Goal: Information Seeking & Learning: Learn about a topic

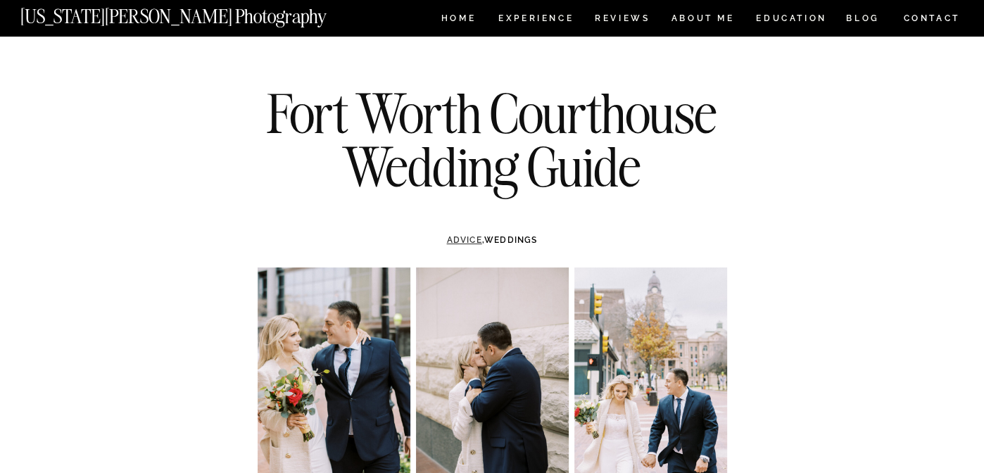
click at [471, 241] on link "ADVICE" at bounding box center [463, 240] width 35 height 10
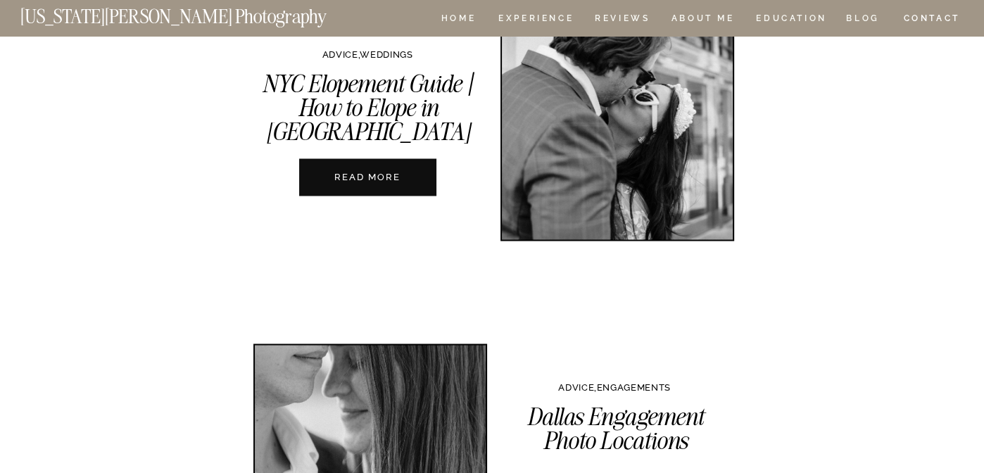
scroll to position [2111, 0]
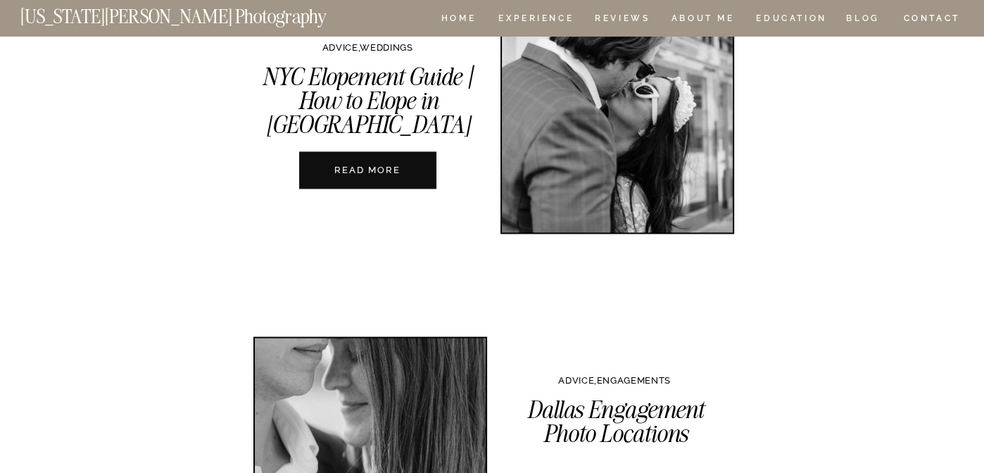
click at [412, 175] on nav "READ MORE" at bounding box center [367, 169] width 156 height 13
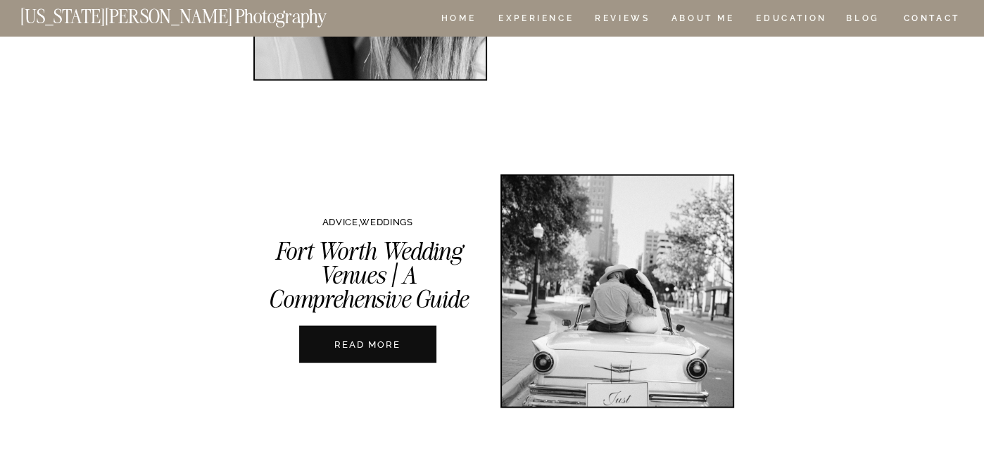
scroll to position [2604, 0]
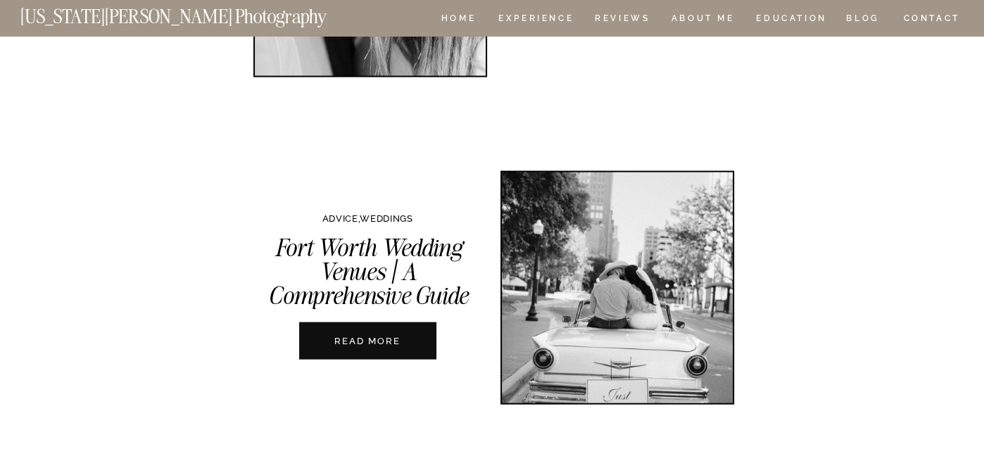
click at [385, 339] on nav "READ MORE" at bounding box center [367, 340] width 156 height 13
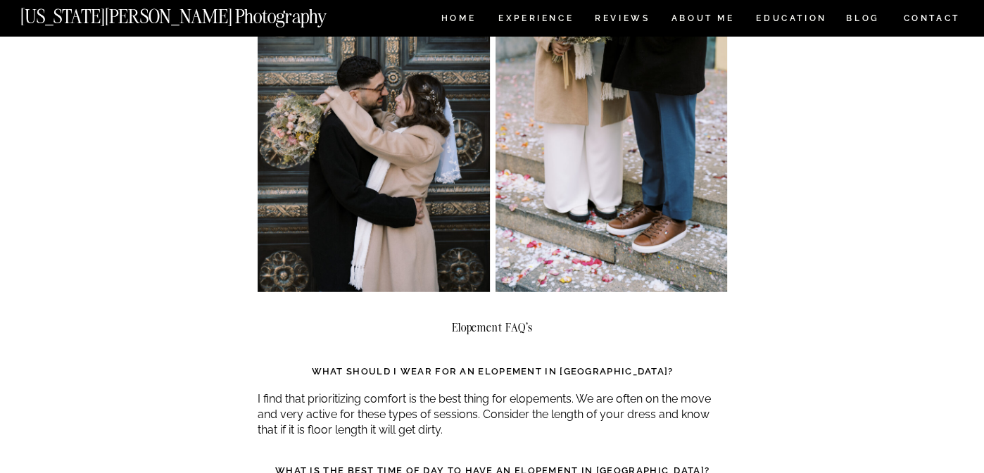
scroll to position [3589, 0]
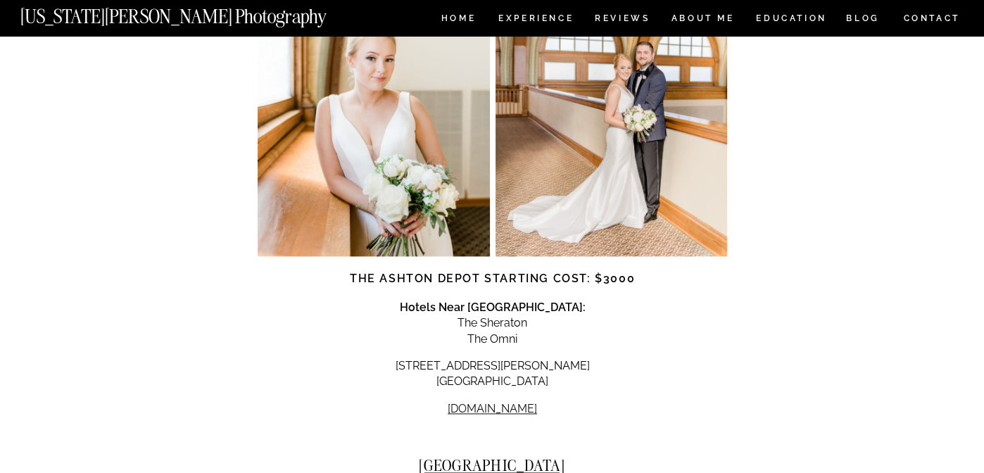
scroll to position [1830, 0]
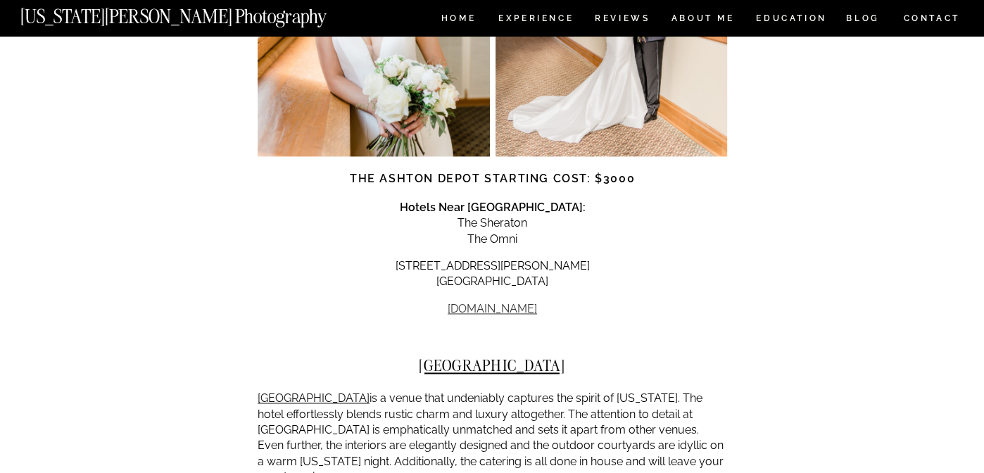
click at [471, 302] on link "theashtondepot.com" at bounding box center [492, 308] width 89 height 13
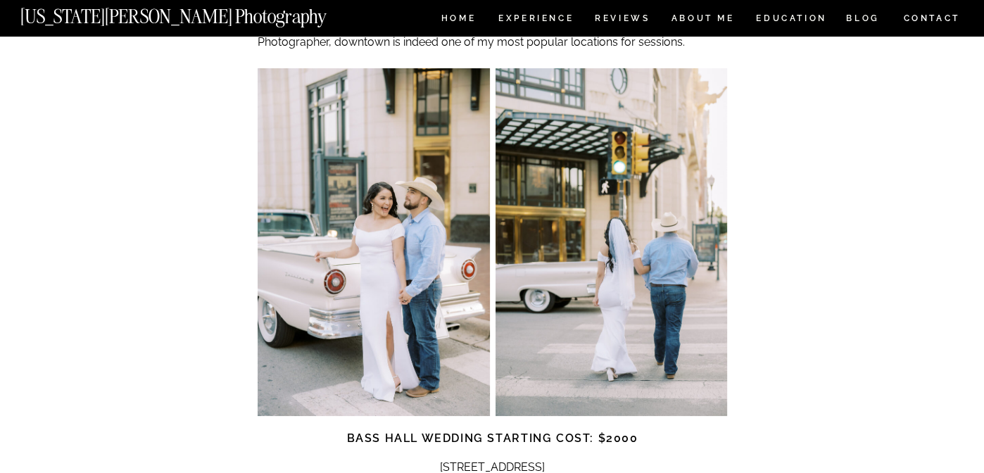
scroll to position [4786, 0]
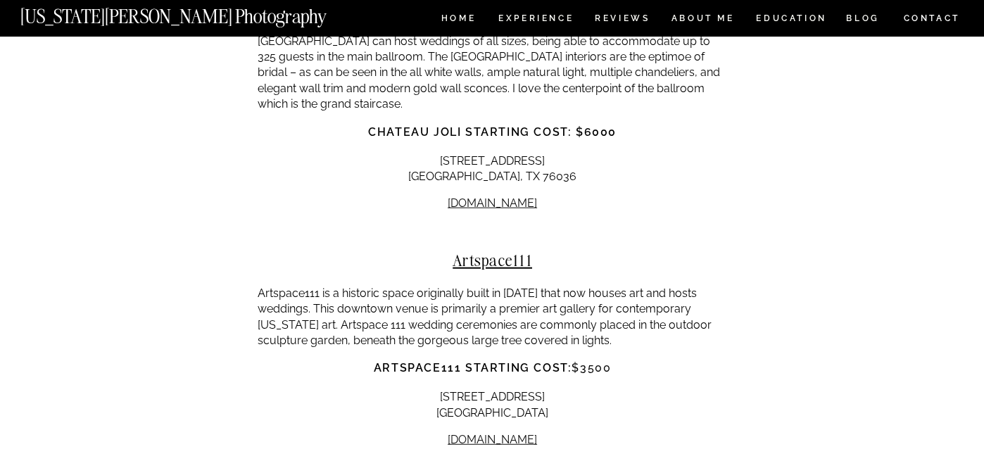
scroll to position [7883, 0]
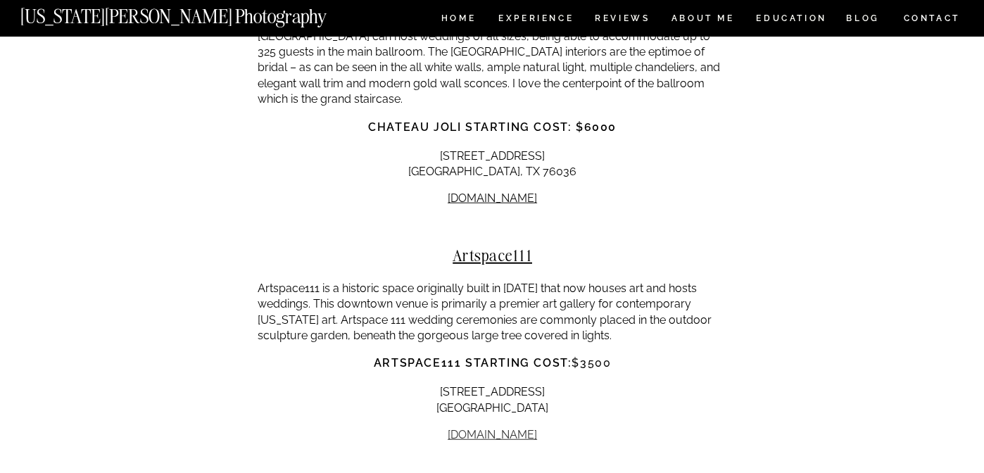
click at [514, 428] on link "artspace111.com" at bounding box center [492, 434] width 89 height 13
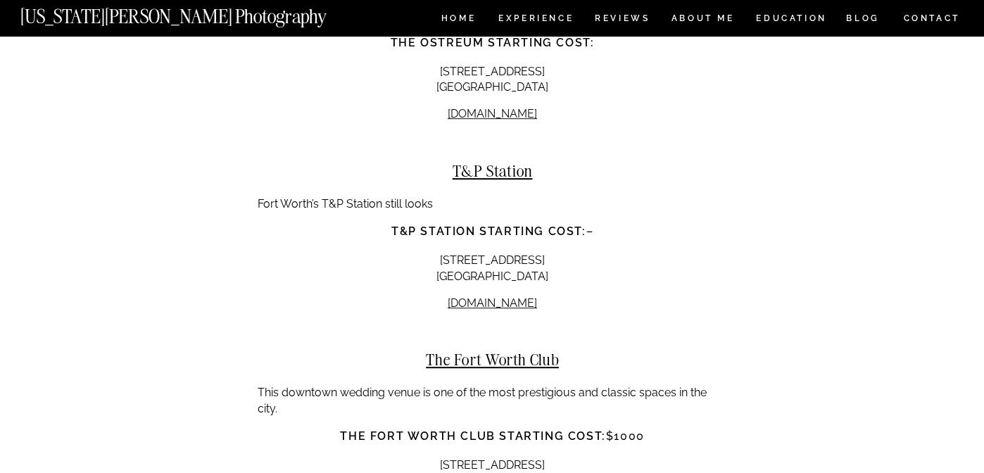
scroll to position [10275, 0]
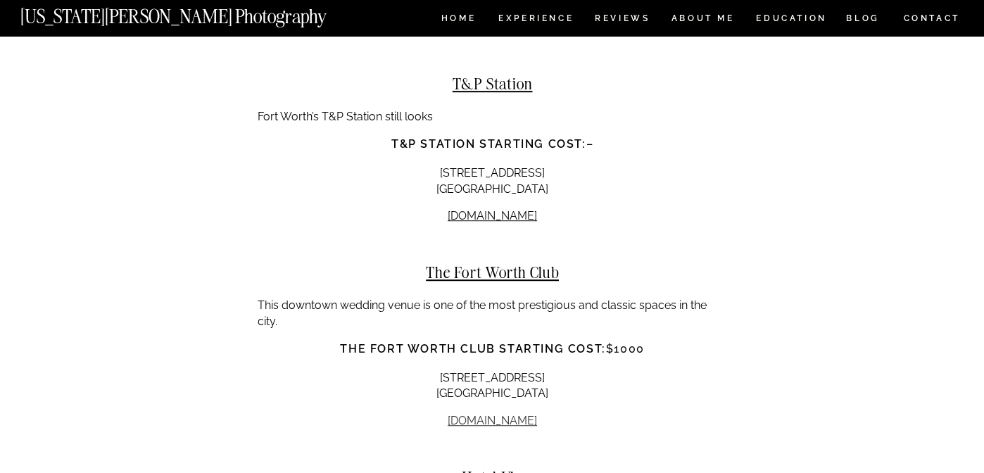
click at [483, 414] on link "fortworthclub.com" at bounding box center [492, 420] width 89 height 13
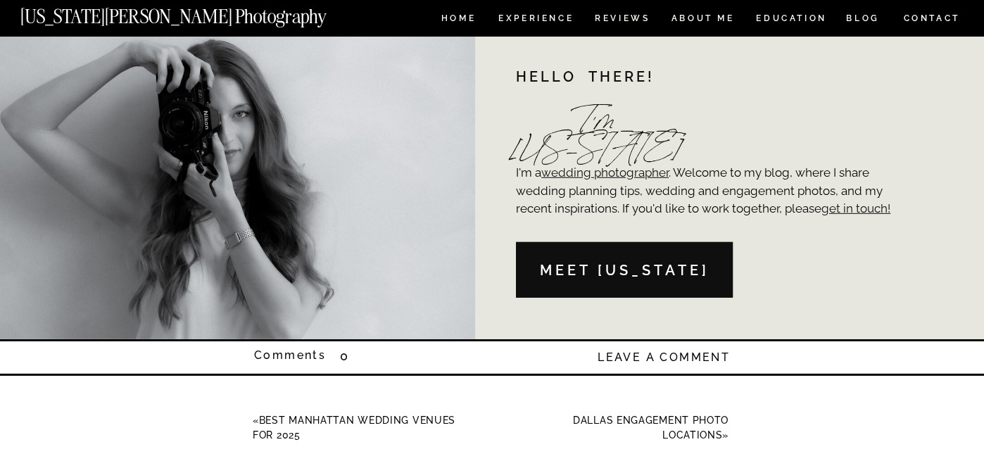
scroll to position [13302, 0]
